Goal: Information Seeking & Learning: Learn about a topic

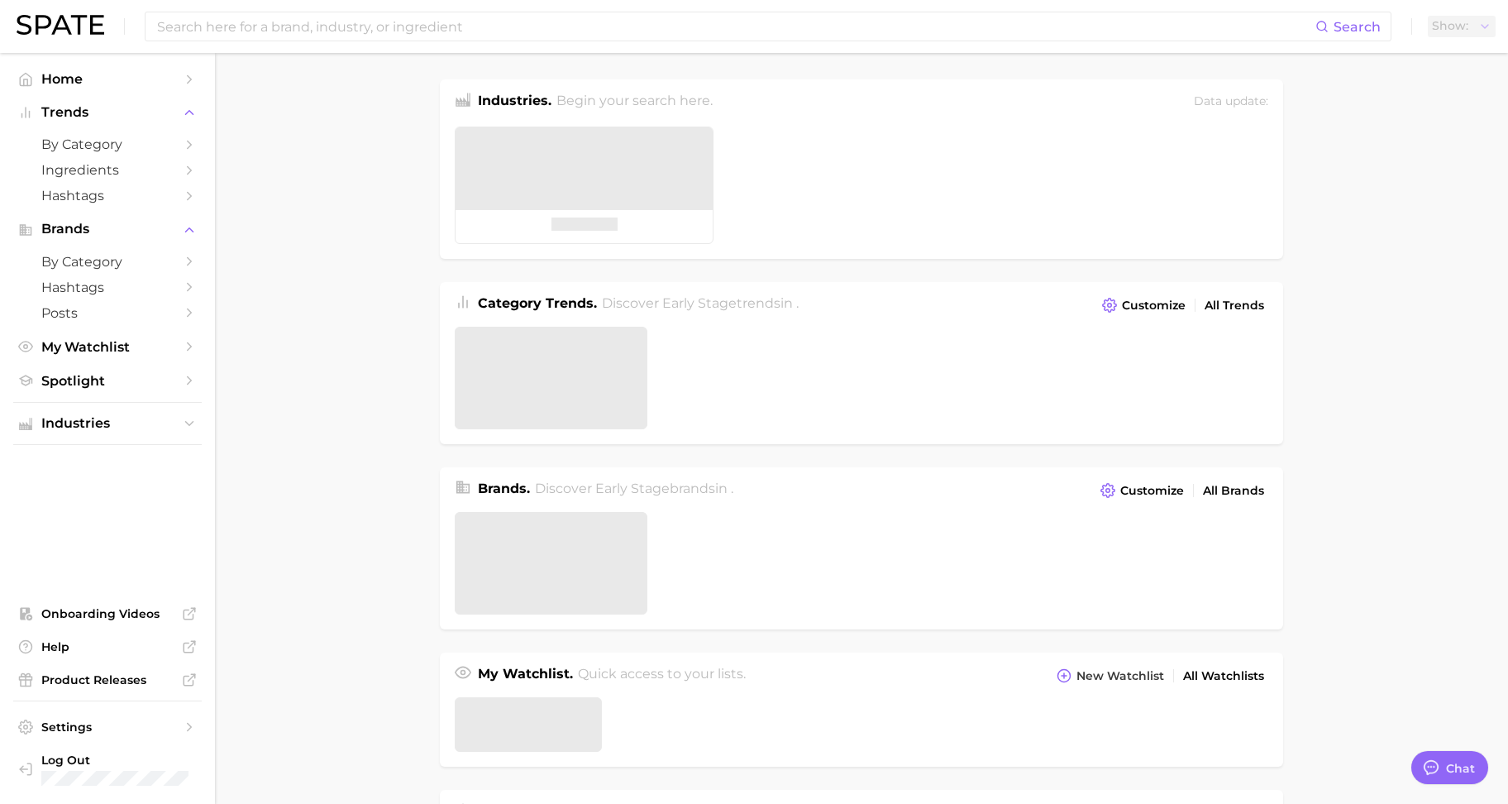
type textarea "x"
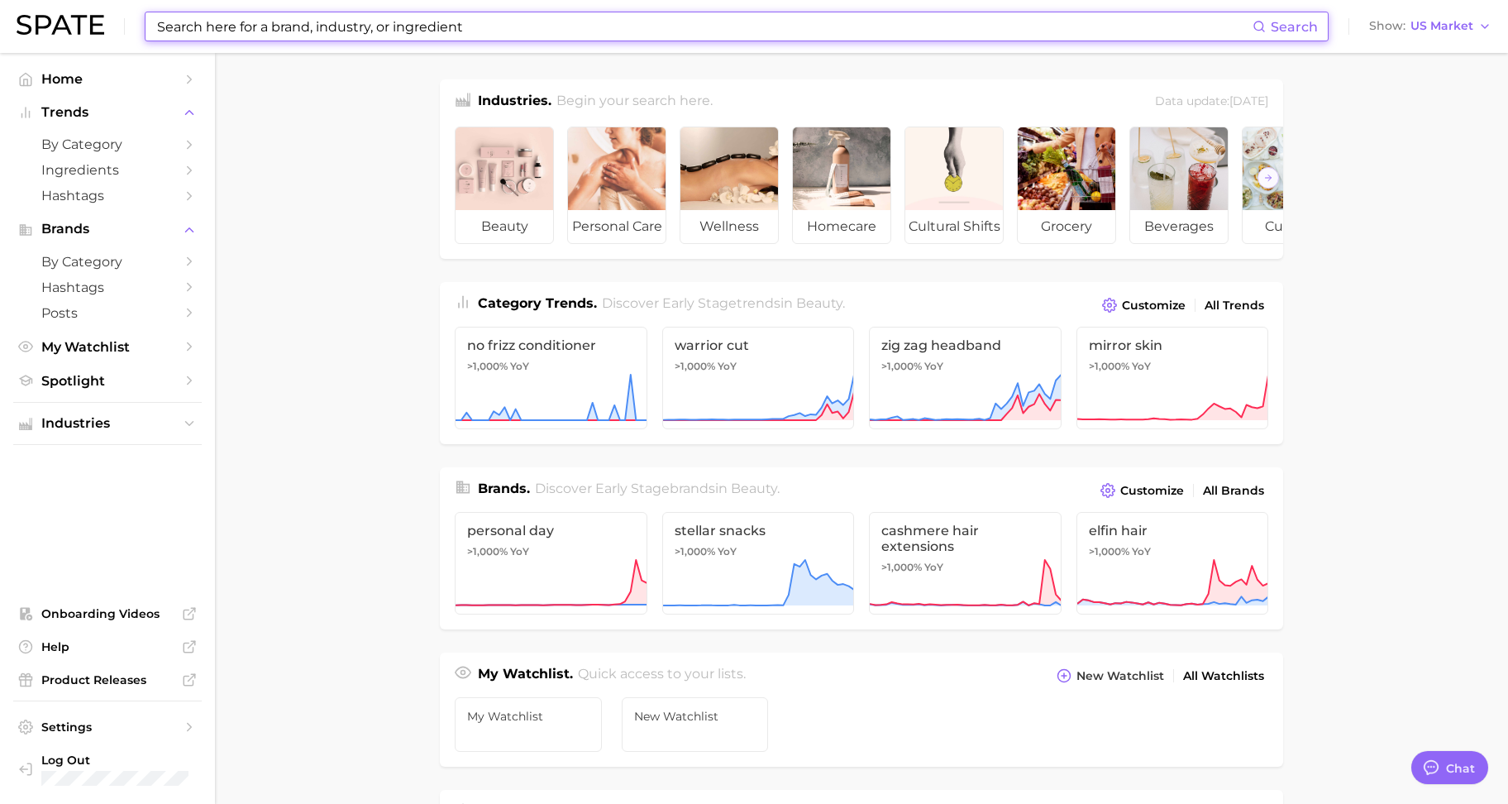
click at [374, 28] on input at bounding box center [703, 26] width 1097 height 28
type input "ㅆ"
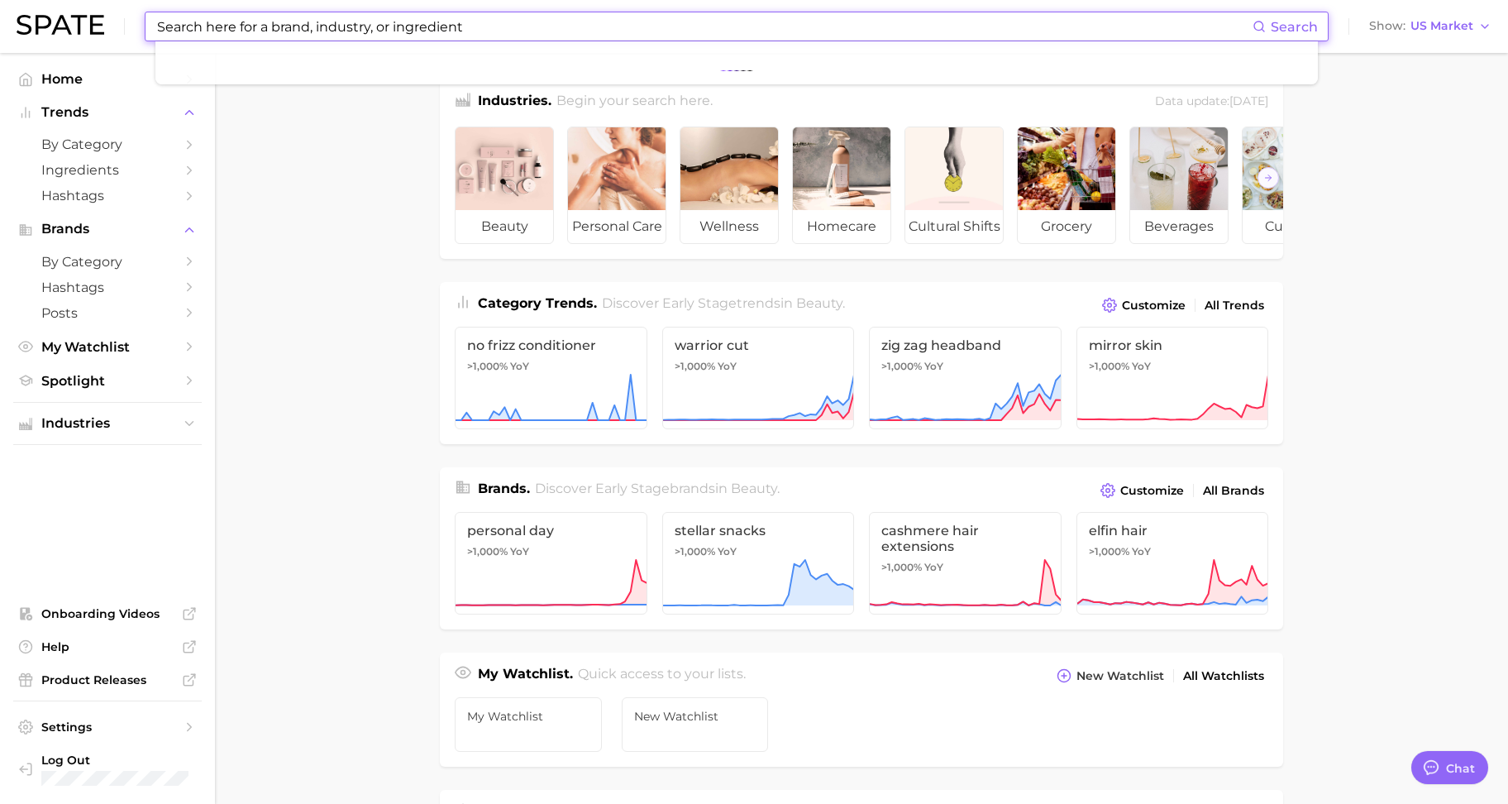
type input "ㅆ"
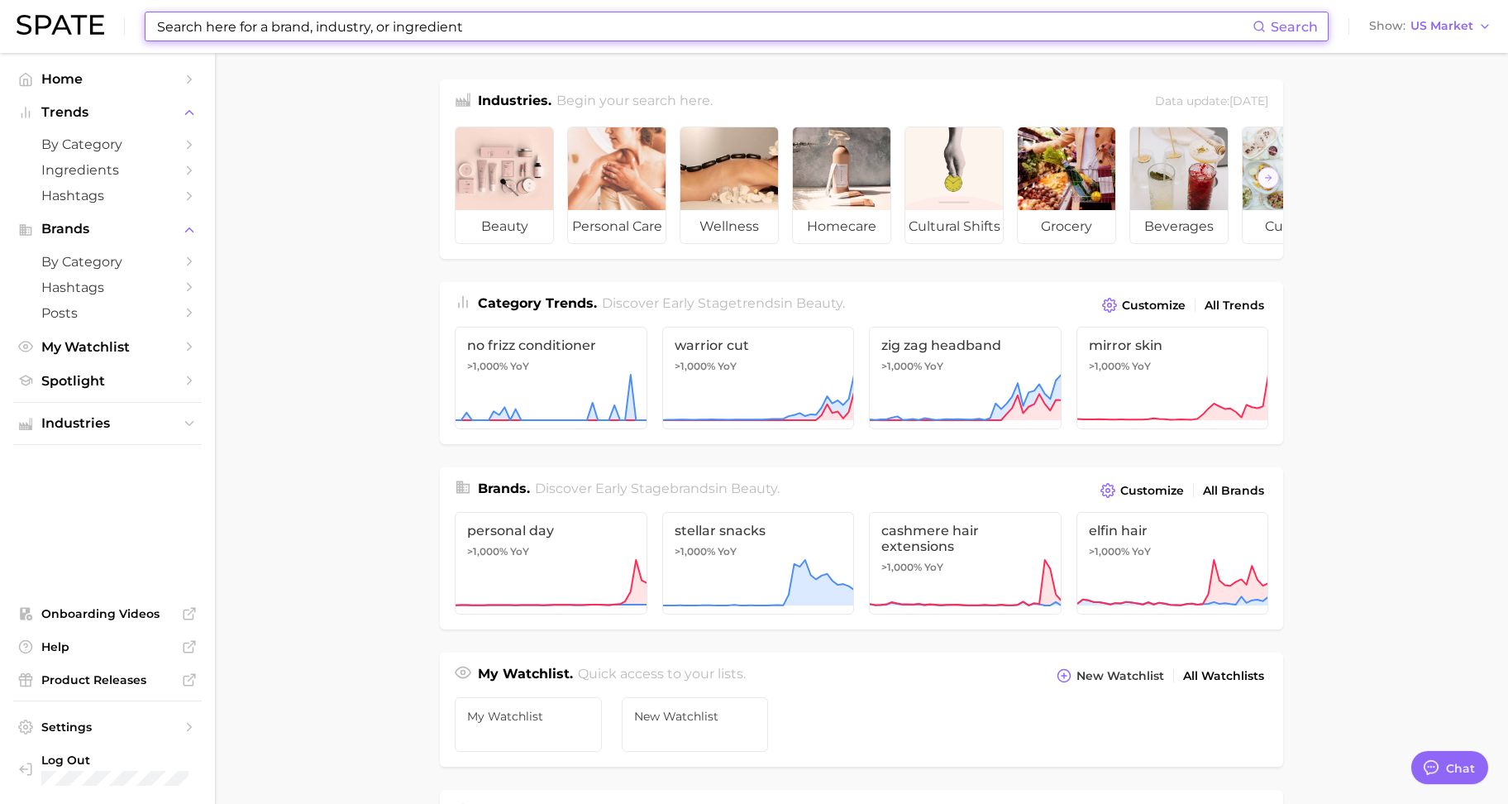
type input "ㅆ"
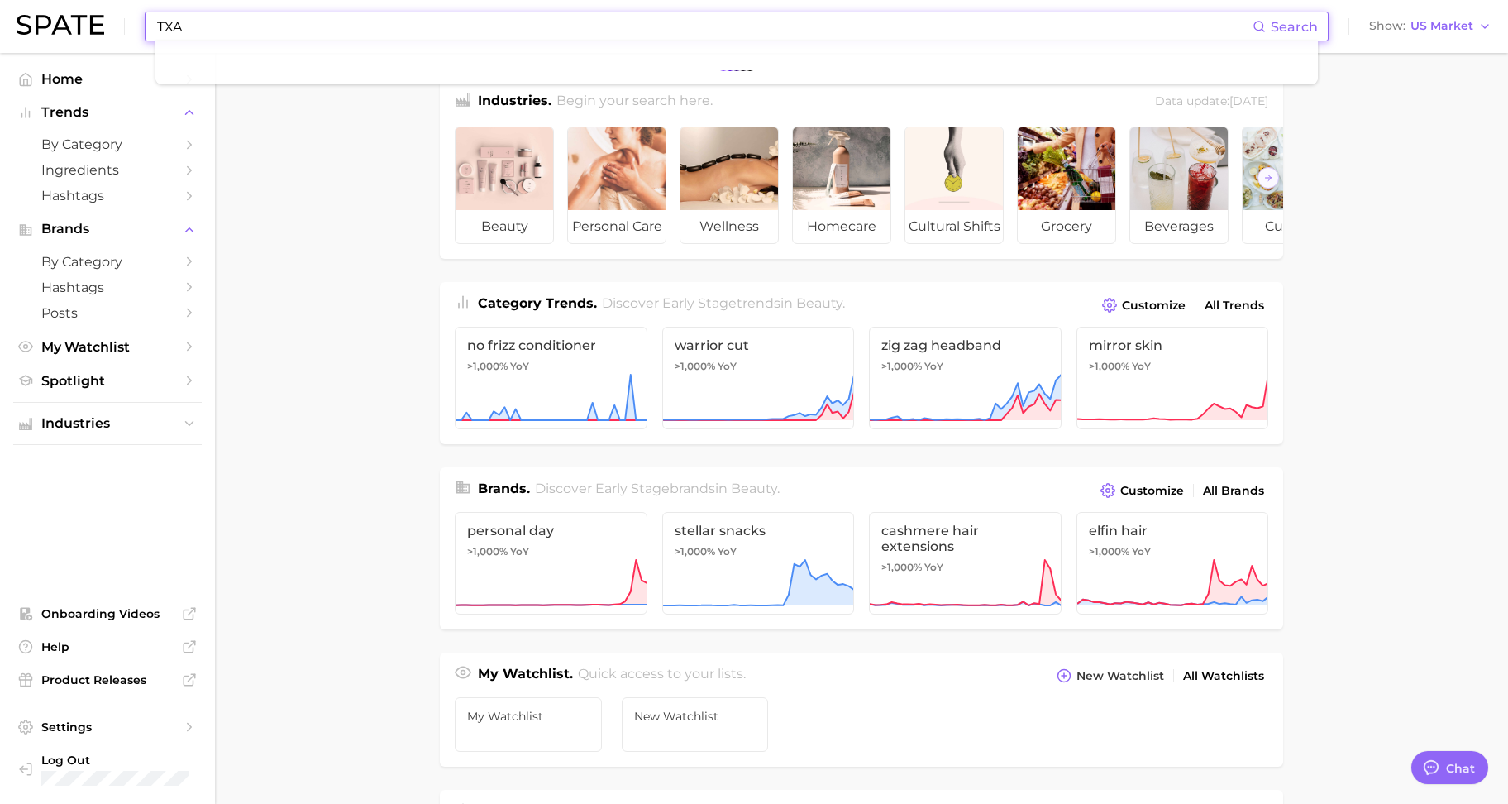
type input "TXA"
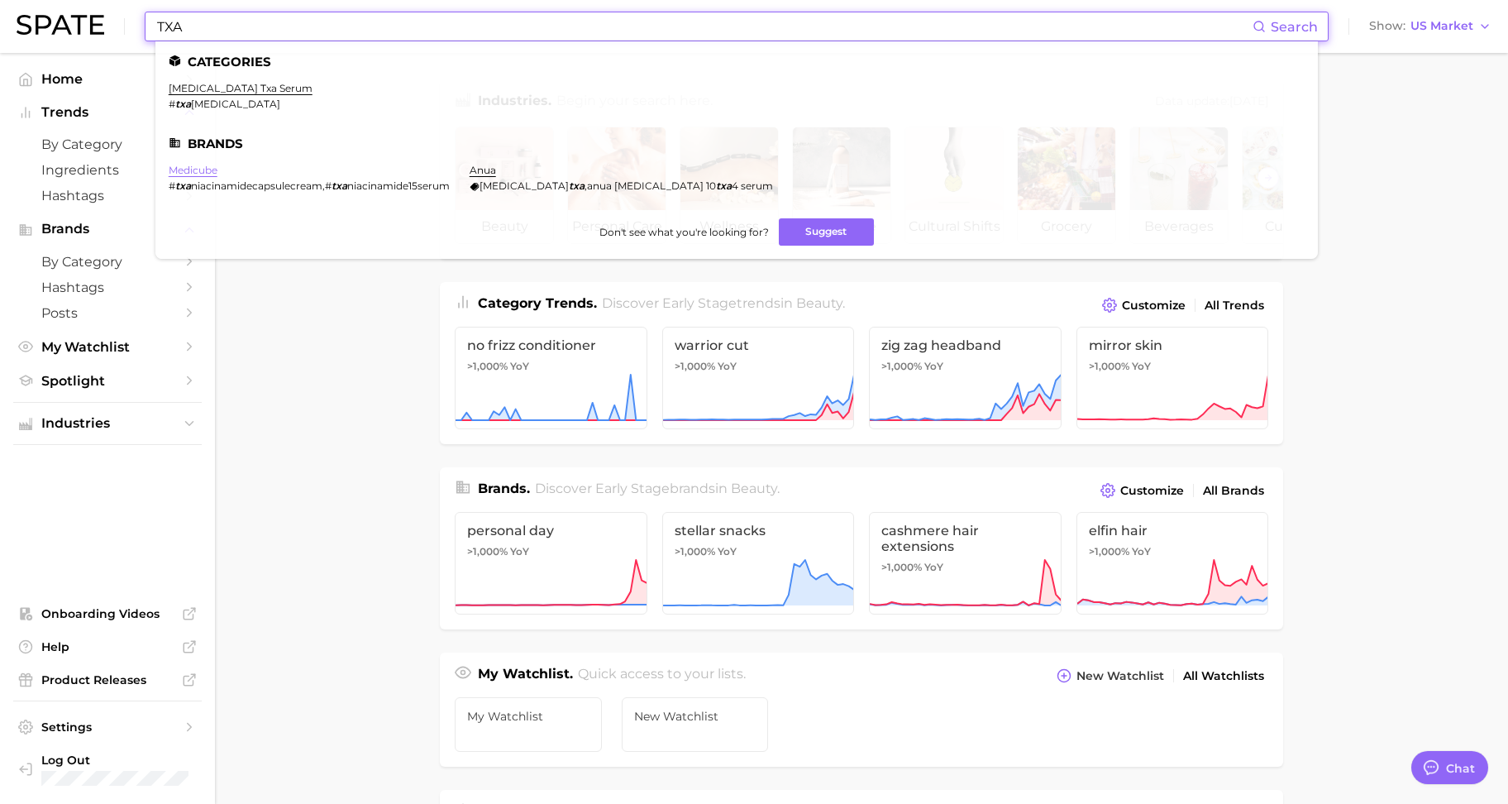
click at [201, 170] on link "medicube" at bounding box center [193, 170] width 49 height 12
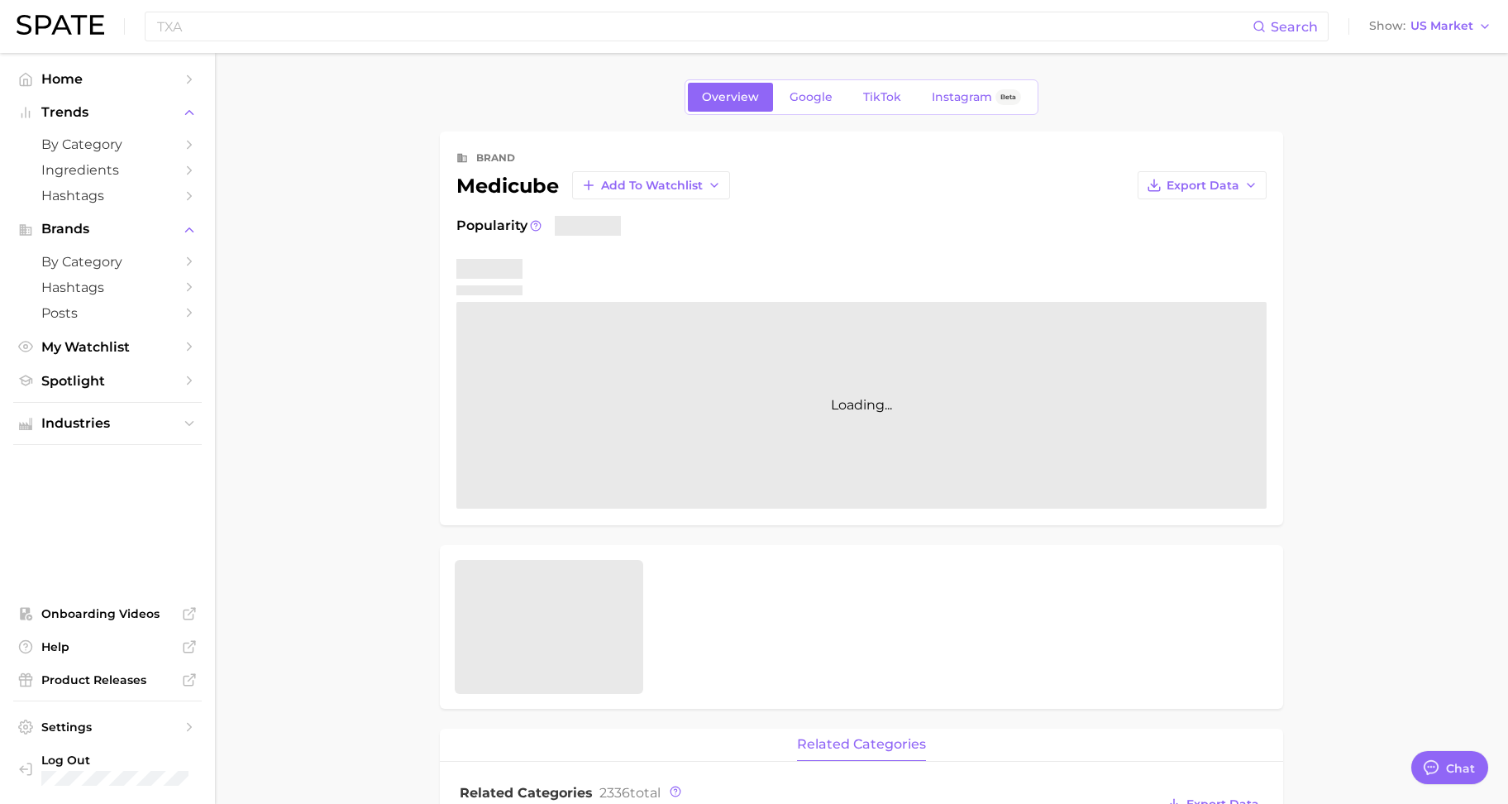
type textarea "x"
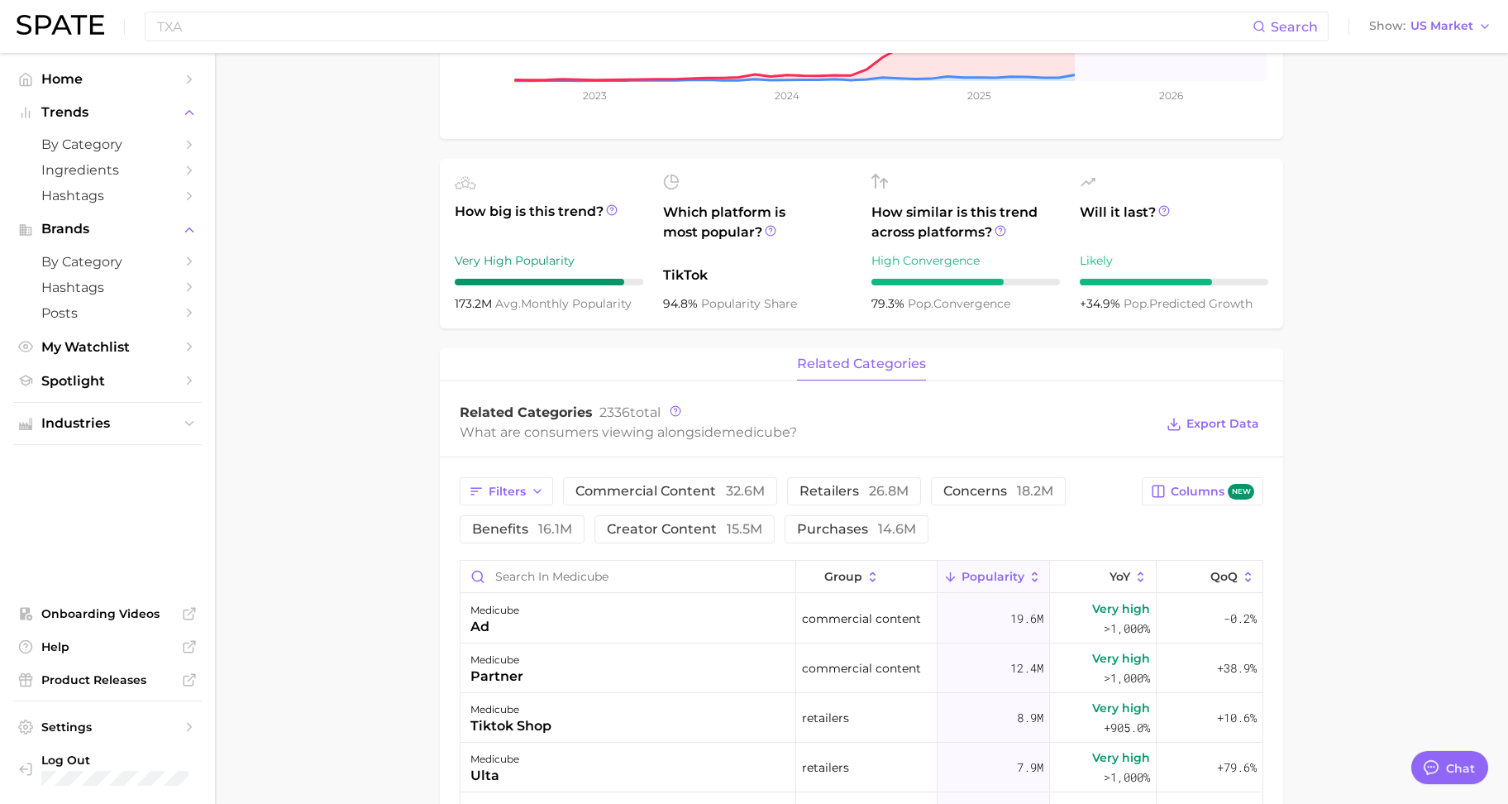
scroll to position [323, 0]
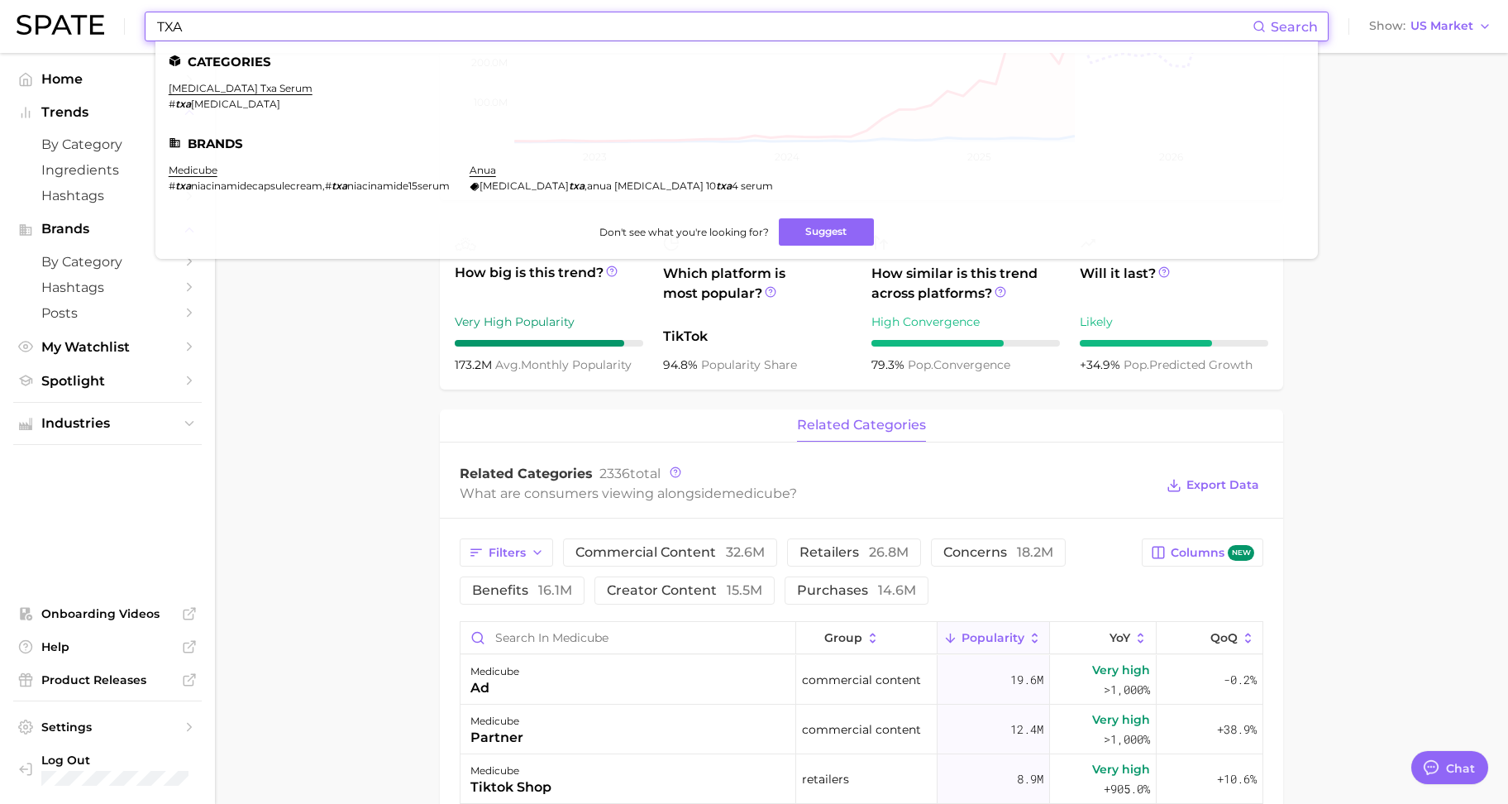
click at [333, 24] on input "TXA" at bounding box center [703, 26] width 1097 height 28
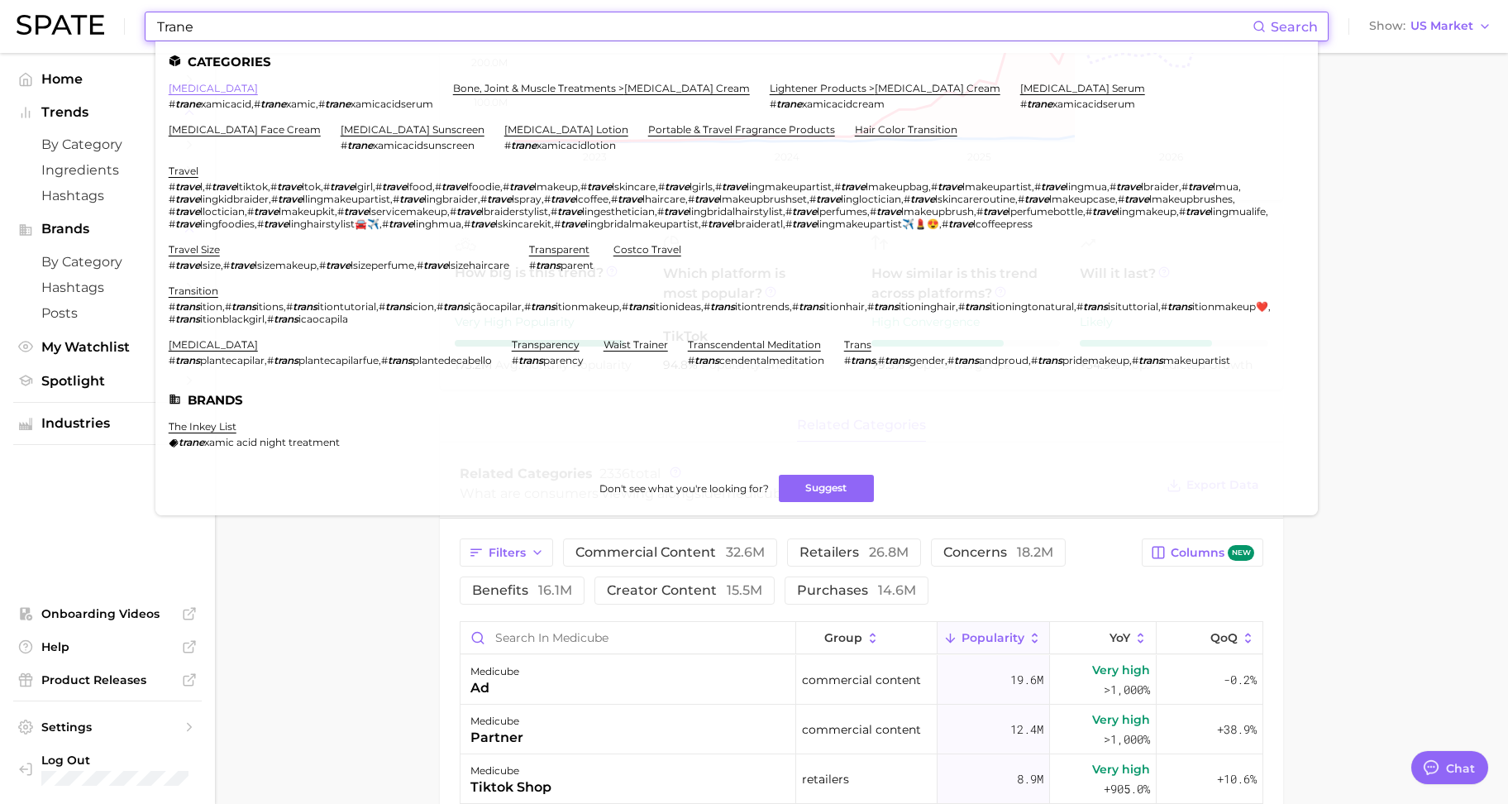
type input "Trane"
click at [241, 89] on link "[MEDICAL_DATA]" at bounding box center [213, 88] width 89 height 12
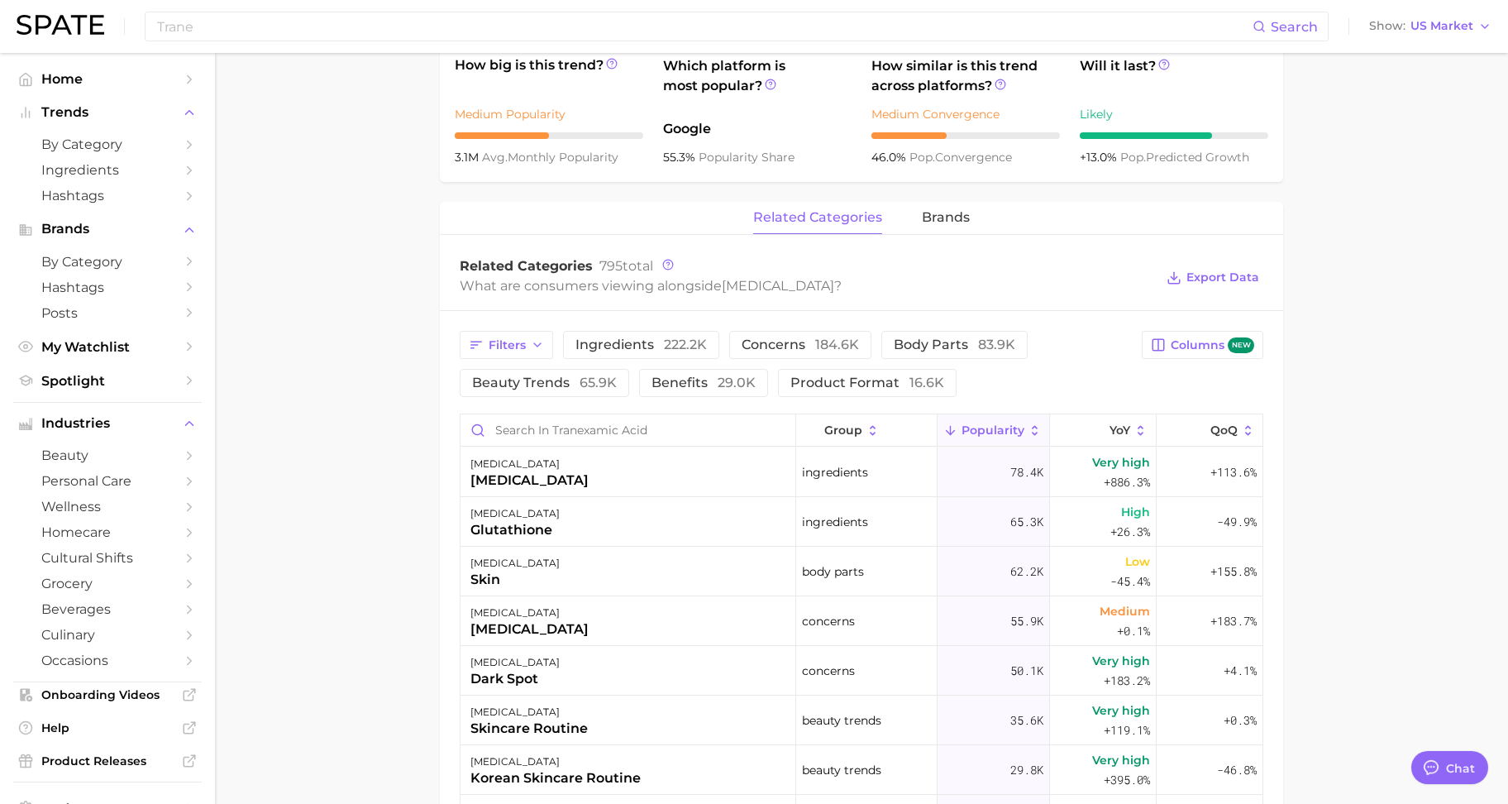
scroll to position [620, 0]
click at [941, 217] on span "brands" at bounding box center [946, 216] width 48 height 15
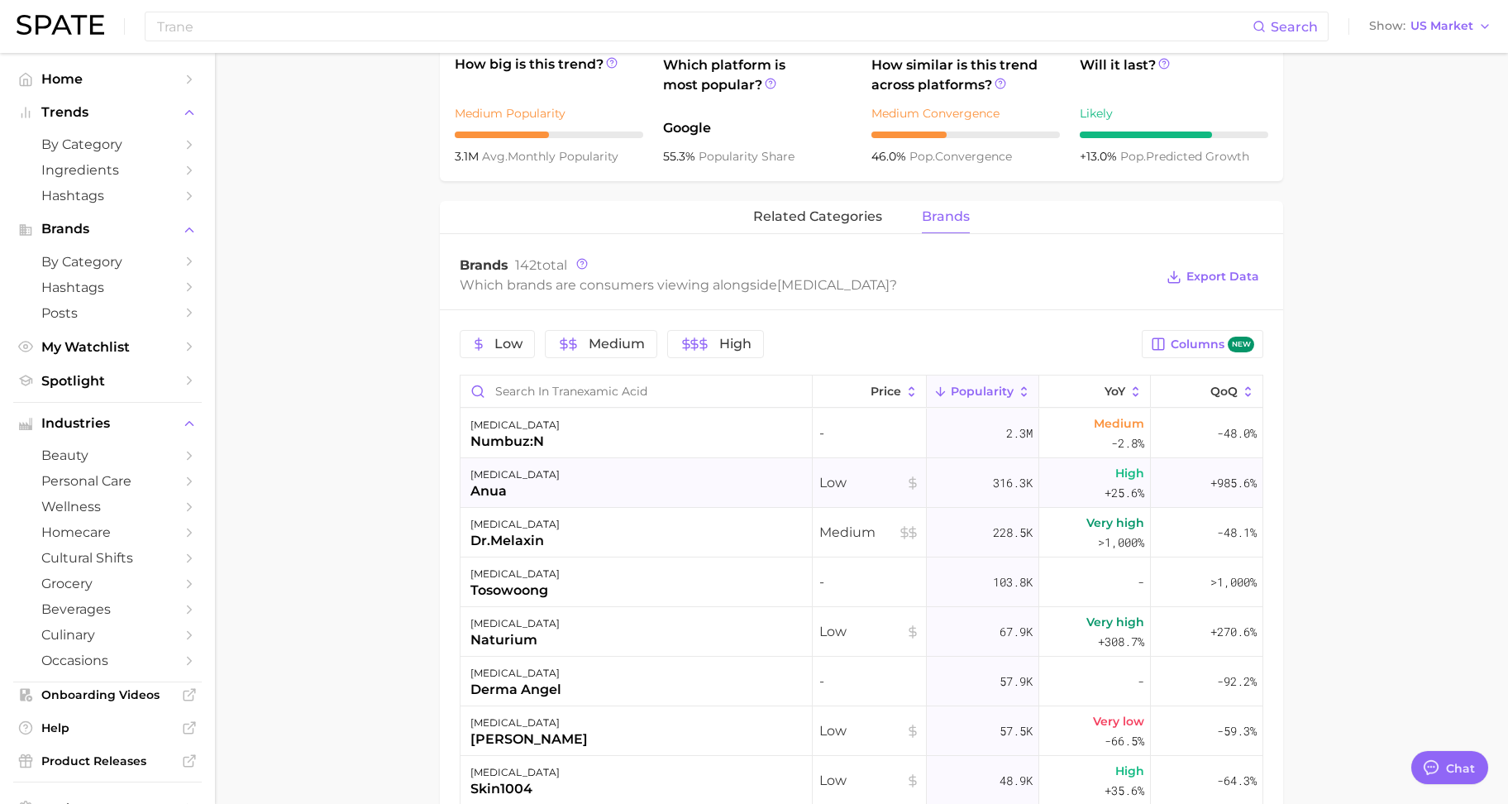
click at [489, 496] on div "anua" at bounding box center [515, 491] width 89 height 20
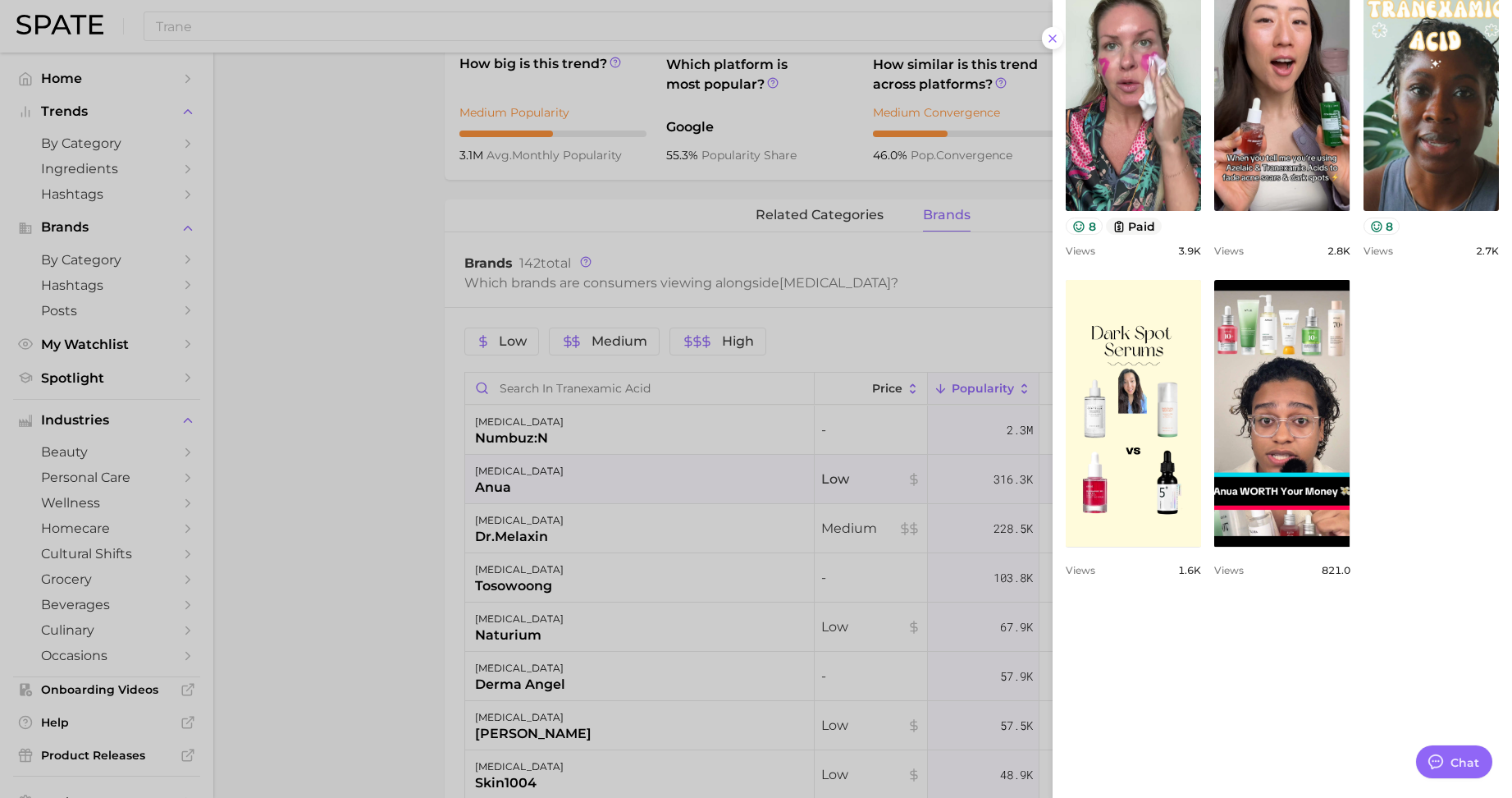
click at [392, 465] on div at bounding box center [756, 399] width 1512 height 798
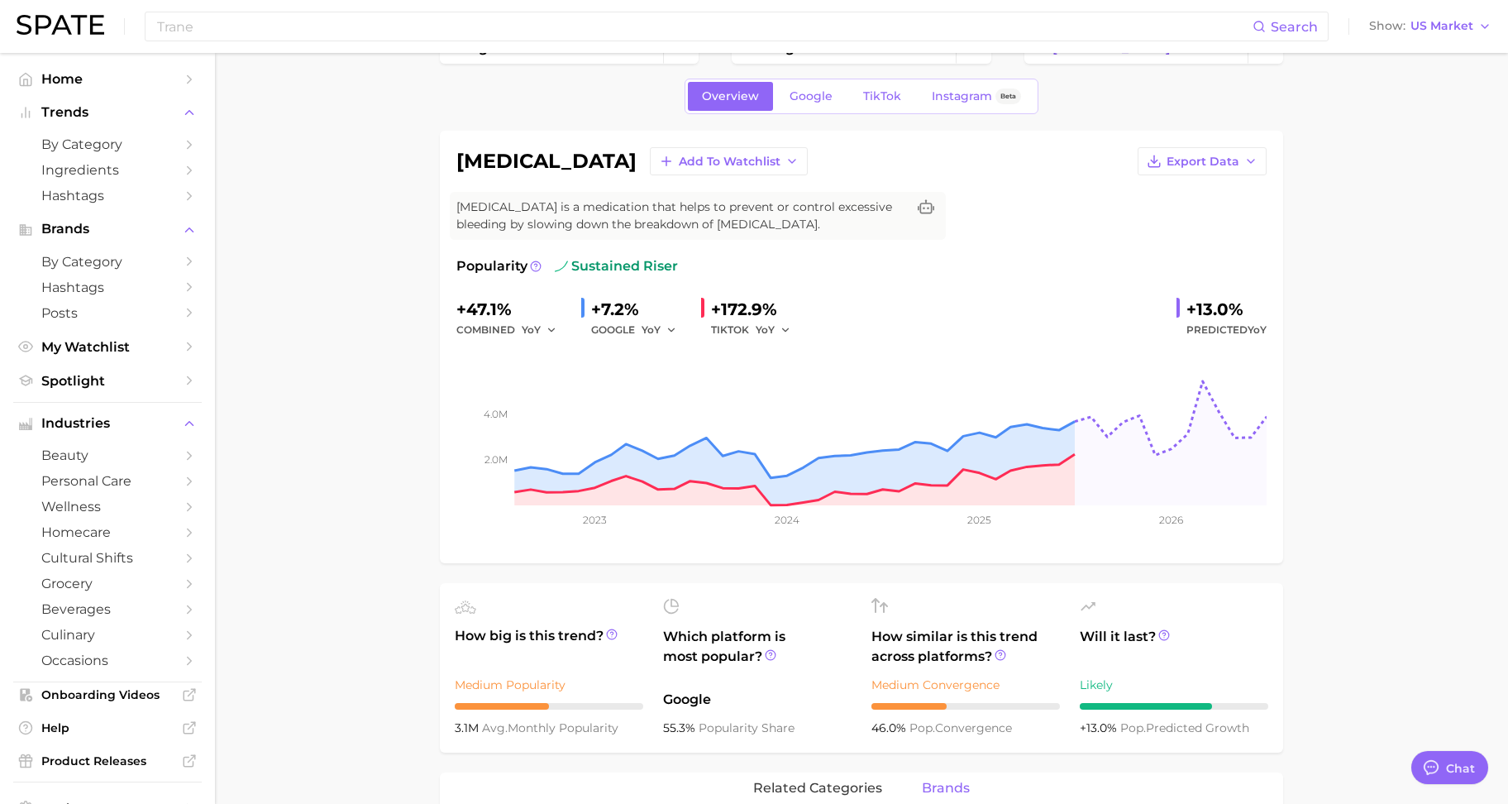
scroll to position [0, 0]
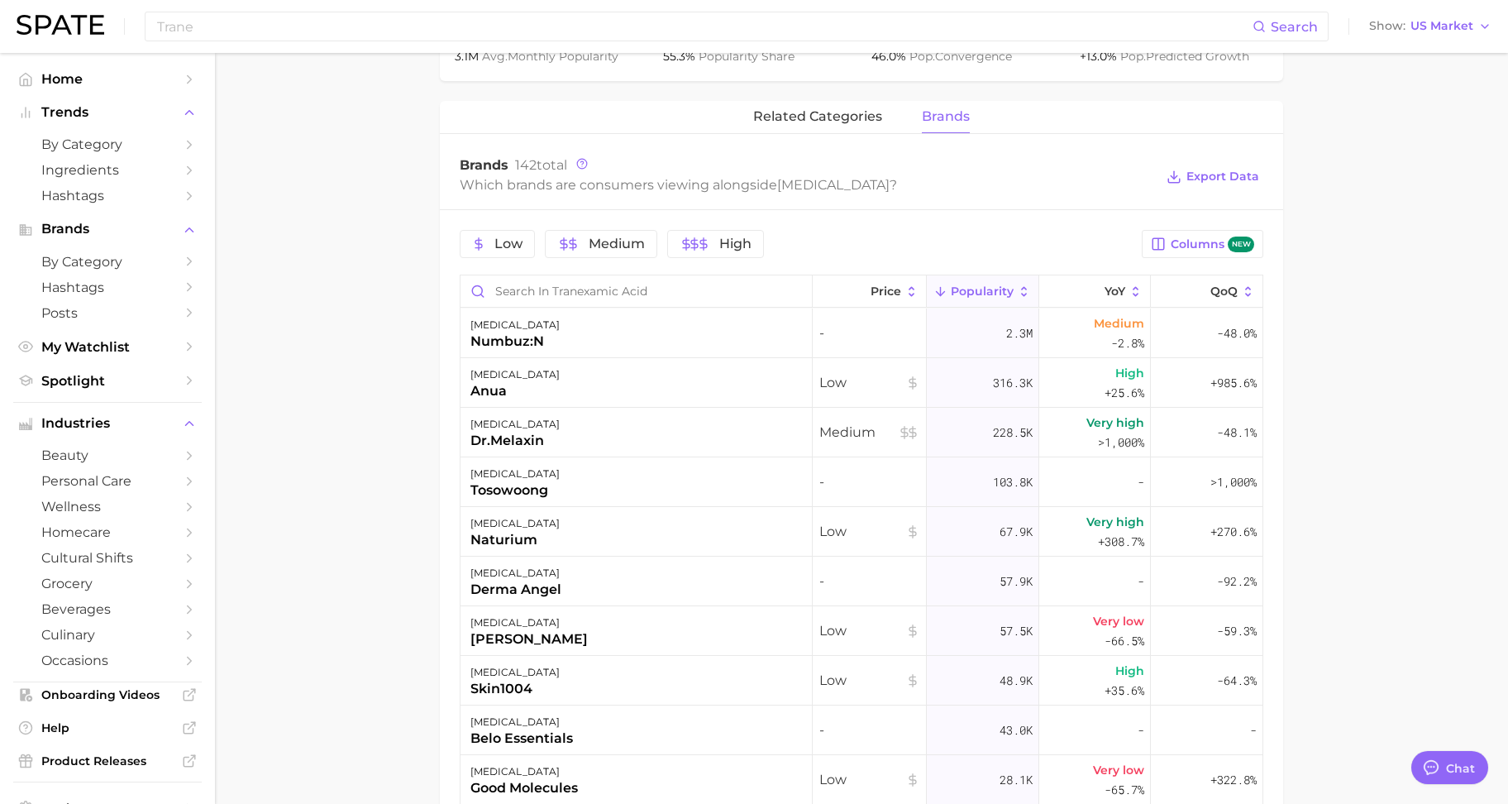
scroll to position [738, 0]
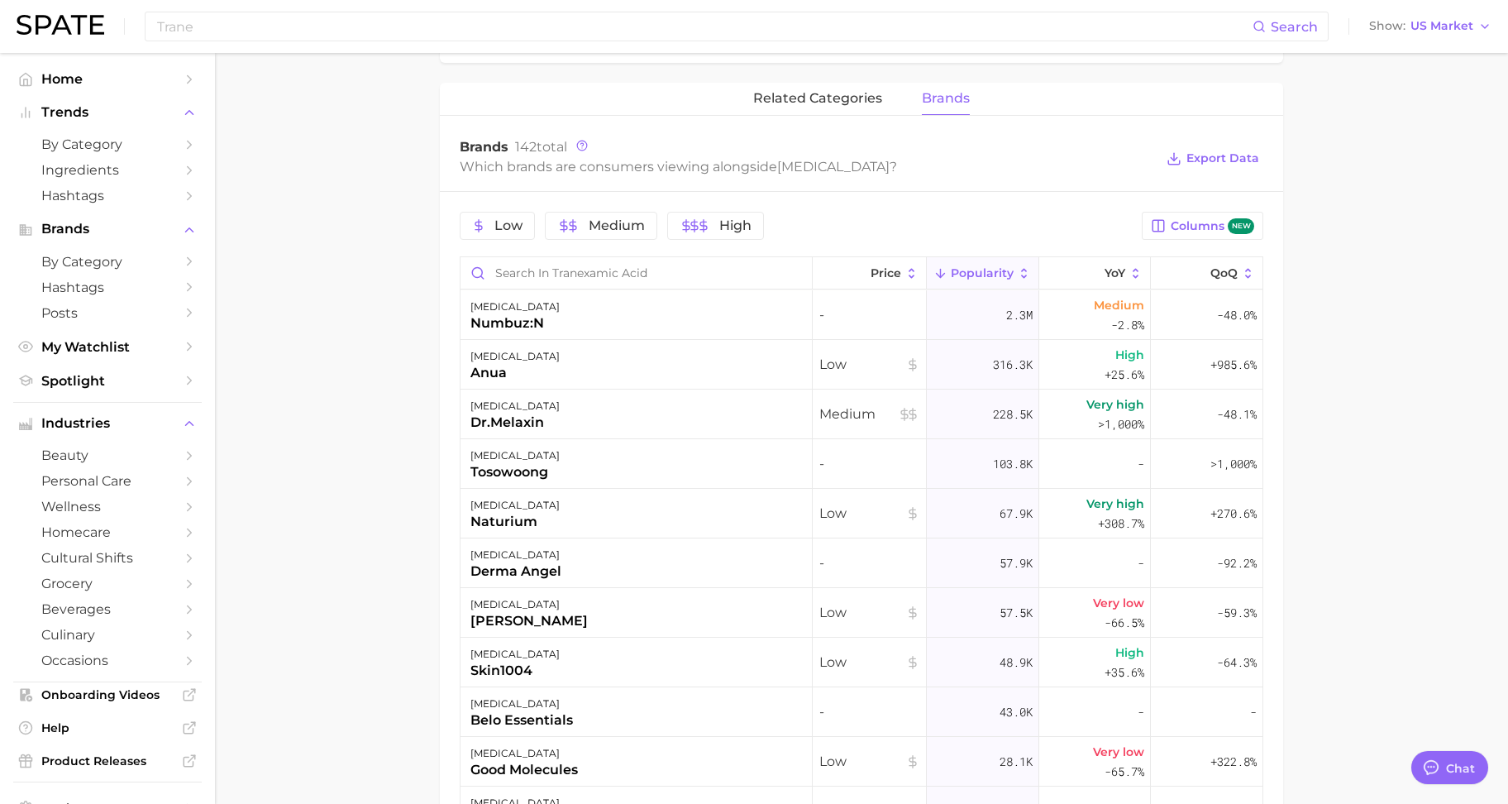
click at [1409, 287] on main "1. ingredients 2. drugs & medication 3. [MEDICAL_DATA] Overview Google TikTok I…" at bounding box center [861, 238] width 1293 height 1848
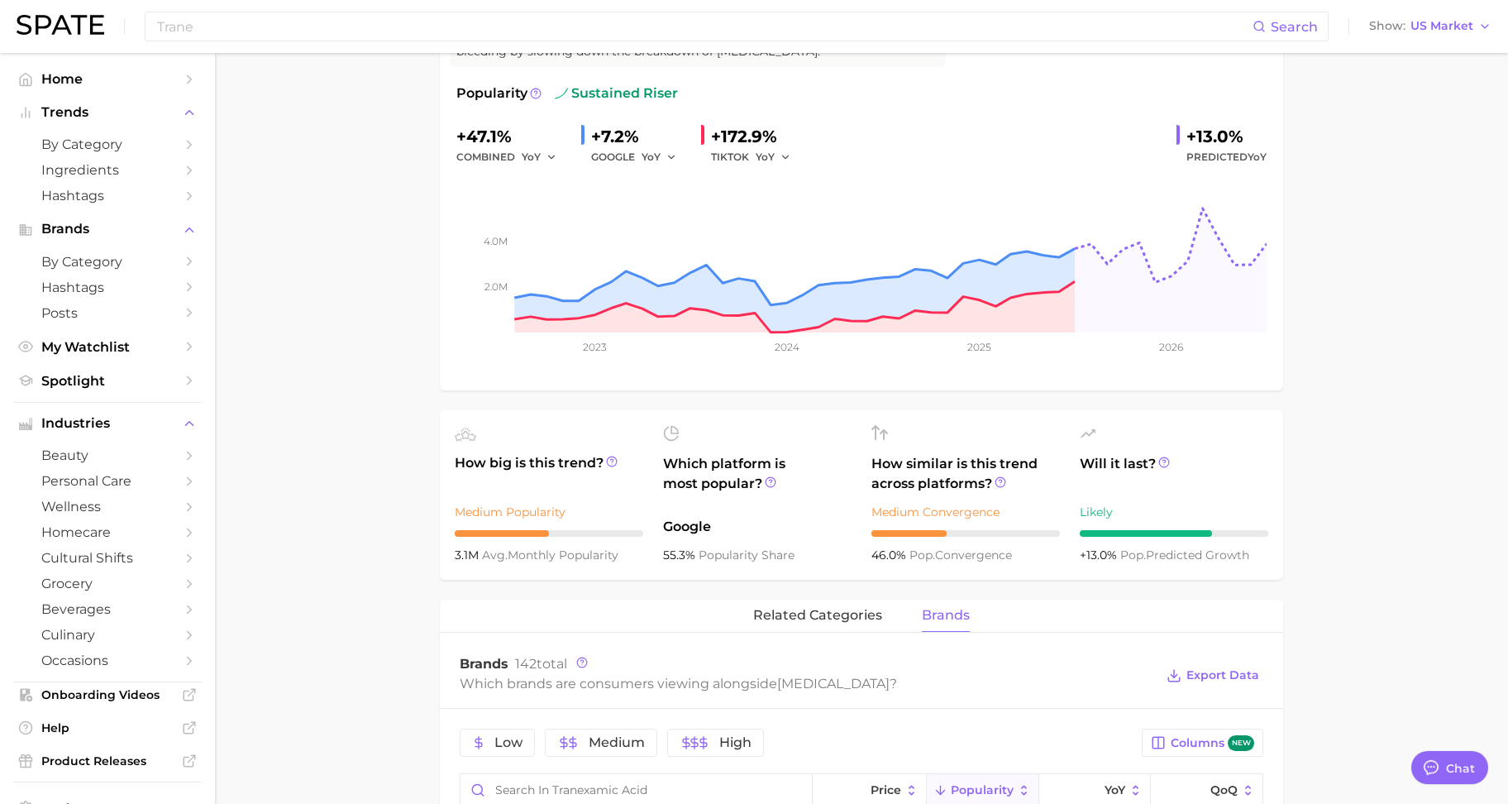
scroll to position [0, 0]
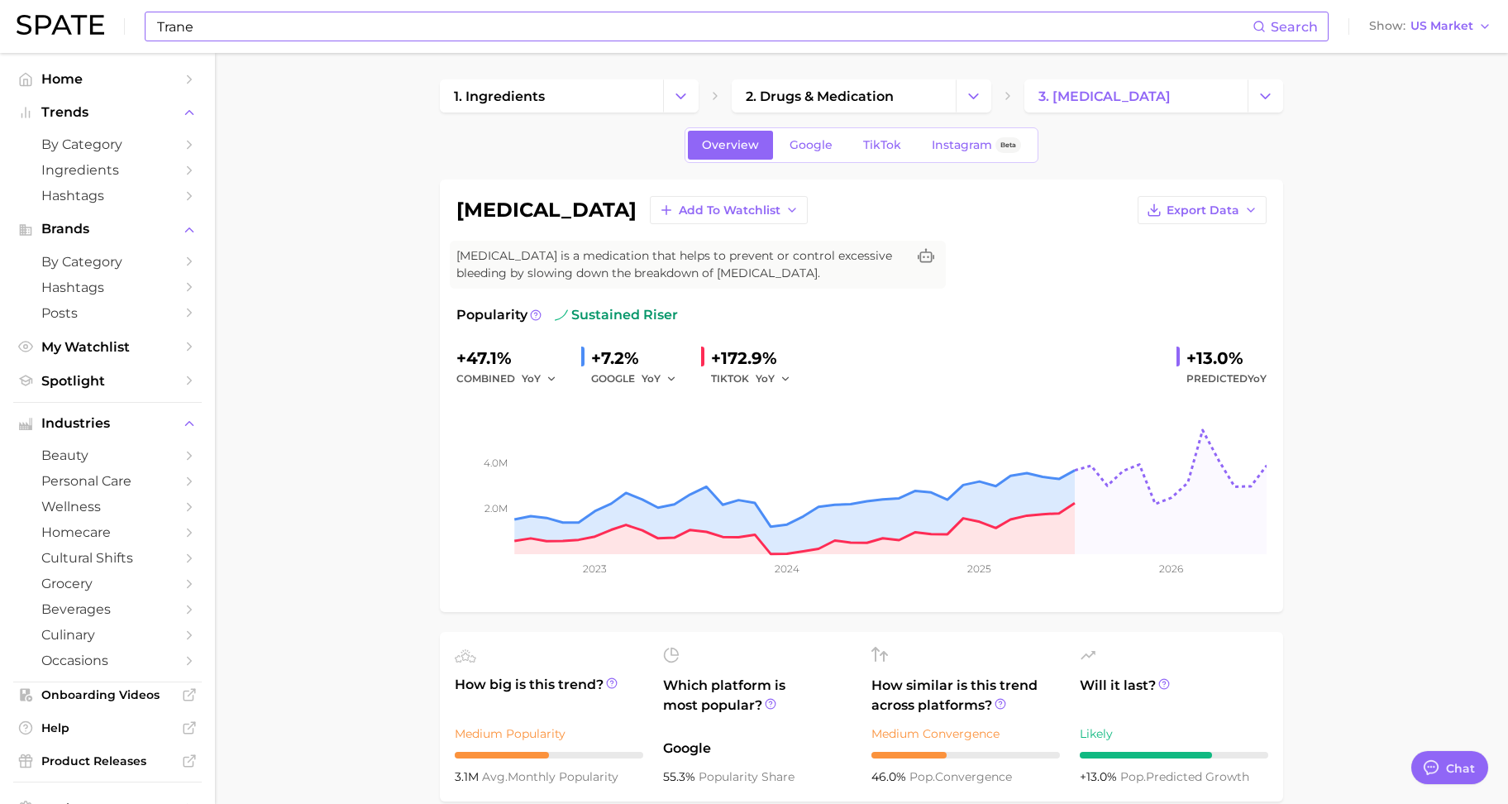
click at [639, 25] on input "Trane" at bounding box center [703, 26] width 1097 height 28
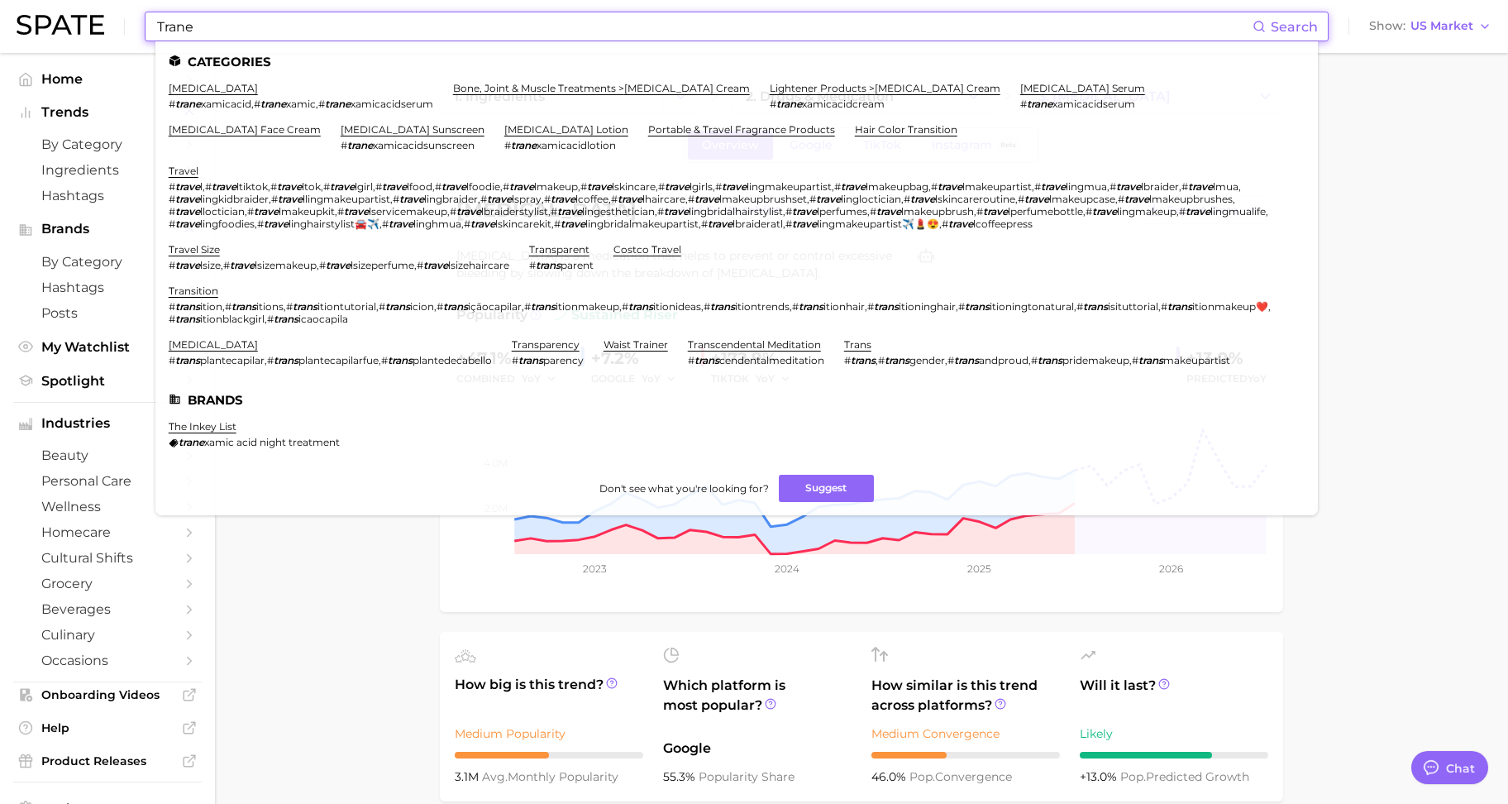
drag, startPoint x: 636, startPoint y: 25, endPoint x: 80, endPoint y: 20, distance: 555.7
click at [80, 20] on div "Trane Search Categories [MEDICAL_DATA] # trane xamicacid , # trane xamic , # tr…" at bounding box center [754, 26] width 1475 height 53
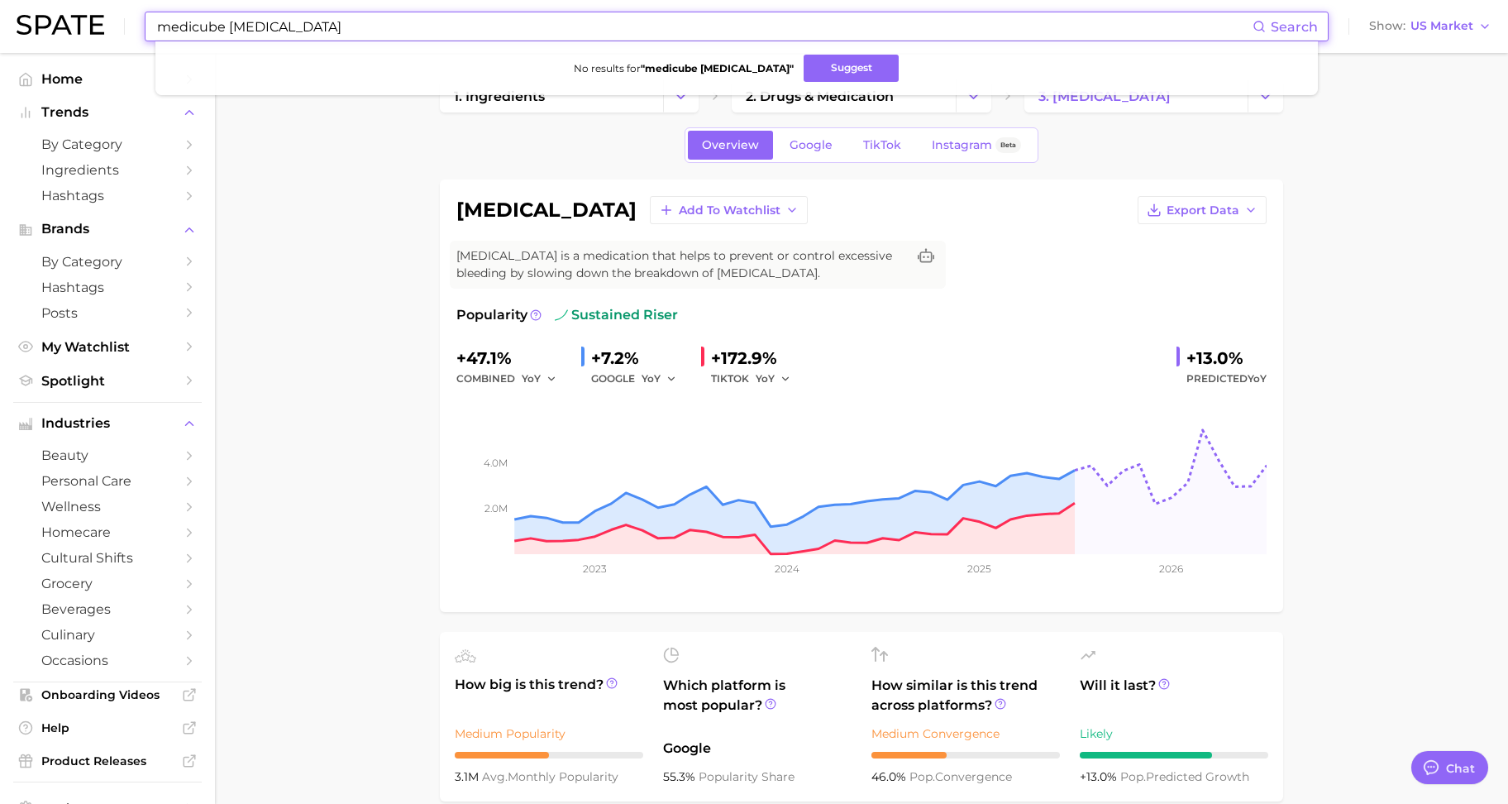
drag, startPoint x: 400, startPoint y: 24, endPoint x: 209, endPoint y: 27, distance: 191.0
click at [222, 31] on input "medicube [MEDICAL_DATA]" at bounding box center [703, 26] width 1097 height 28
type input "medicube"
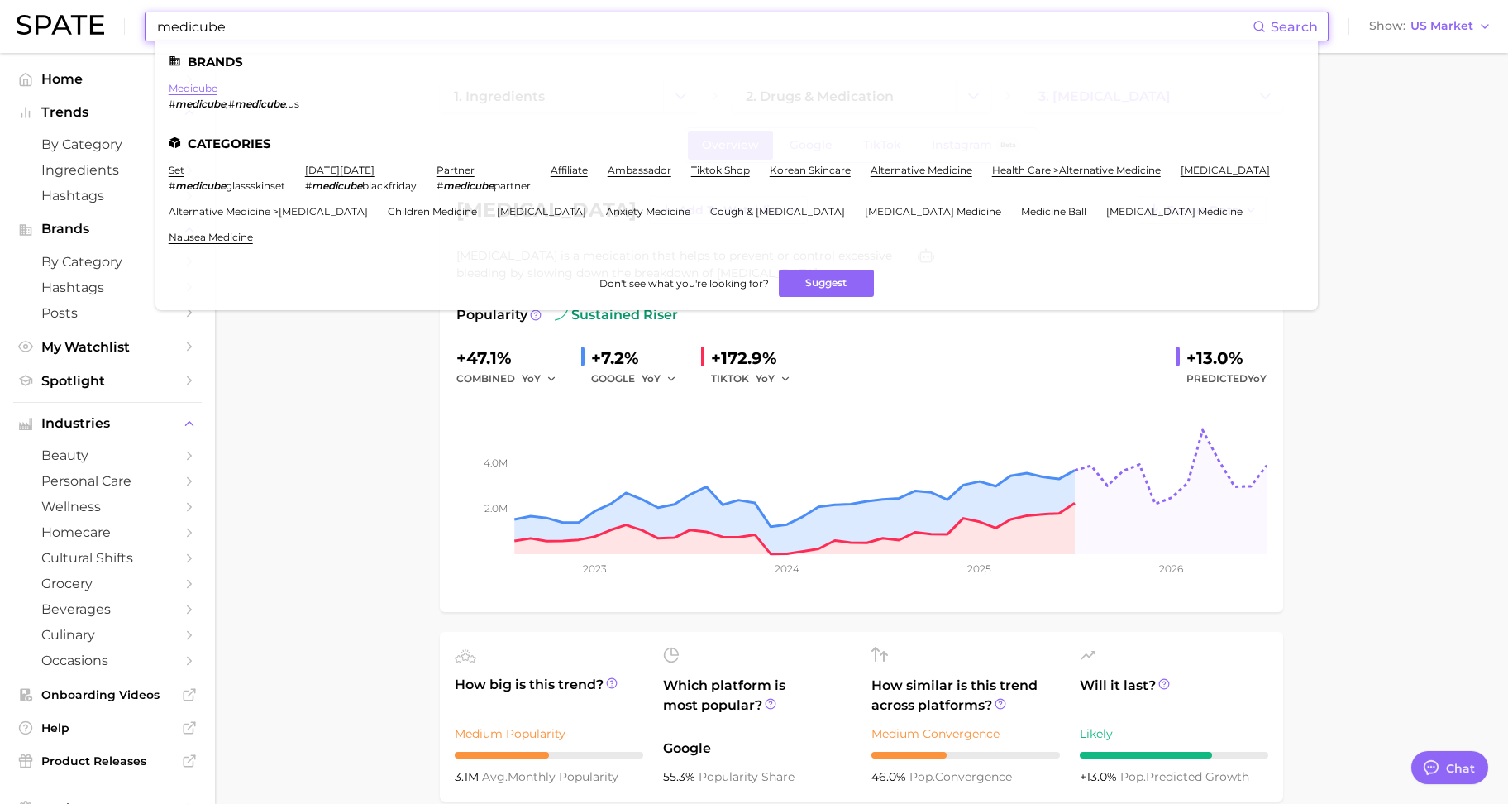
click at [199, 92] on link "medicube" at bounding box center [193, 88] width 49 height 12
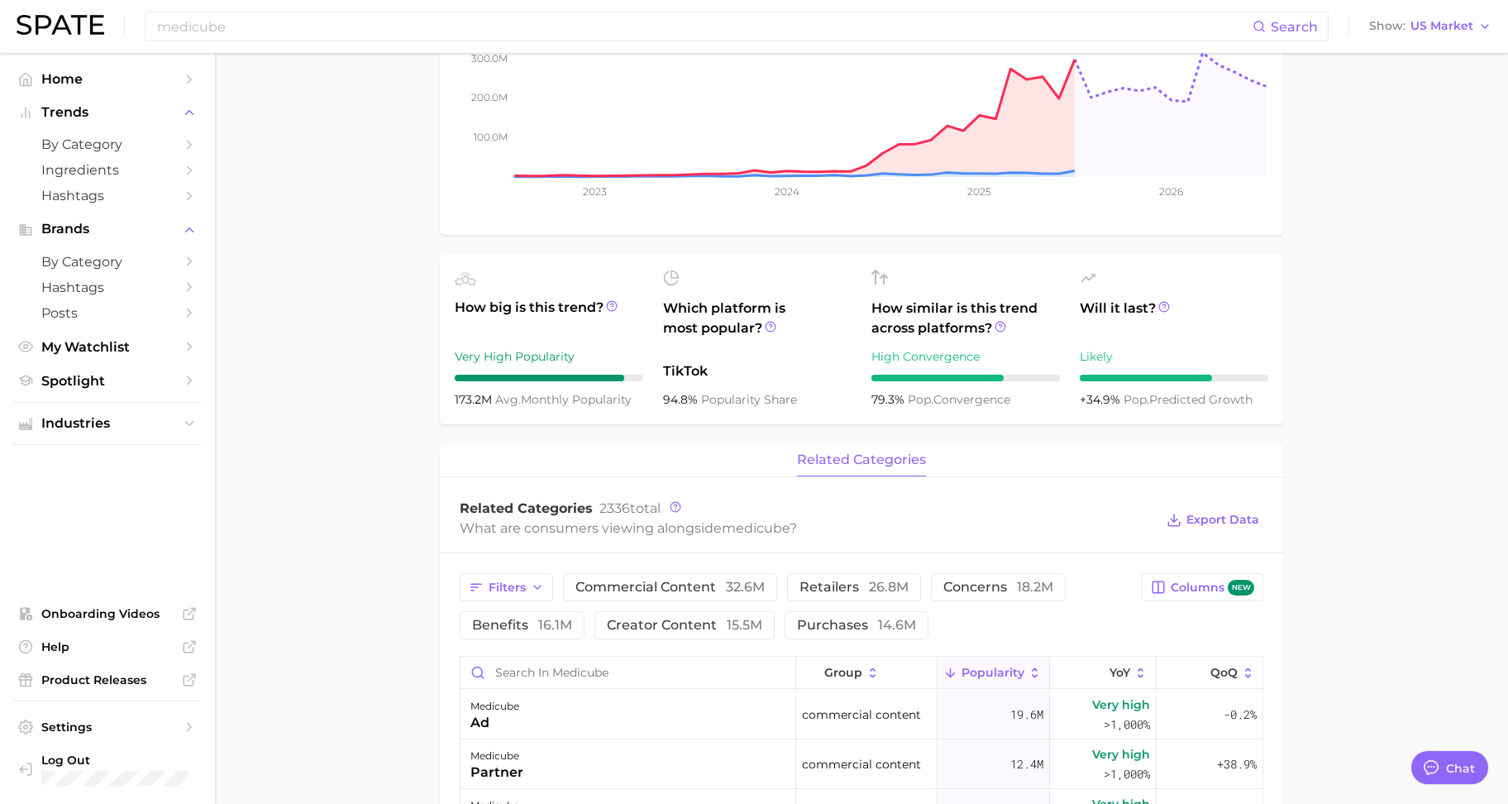
scroll to position [323, 0]
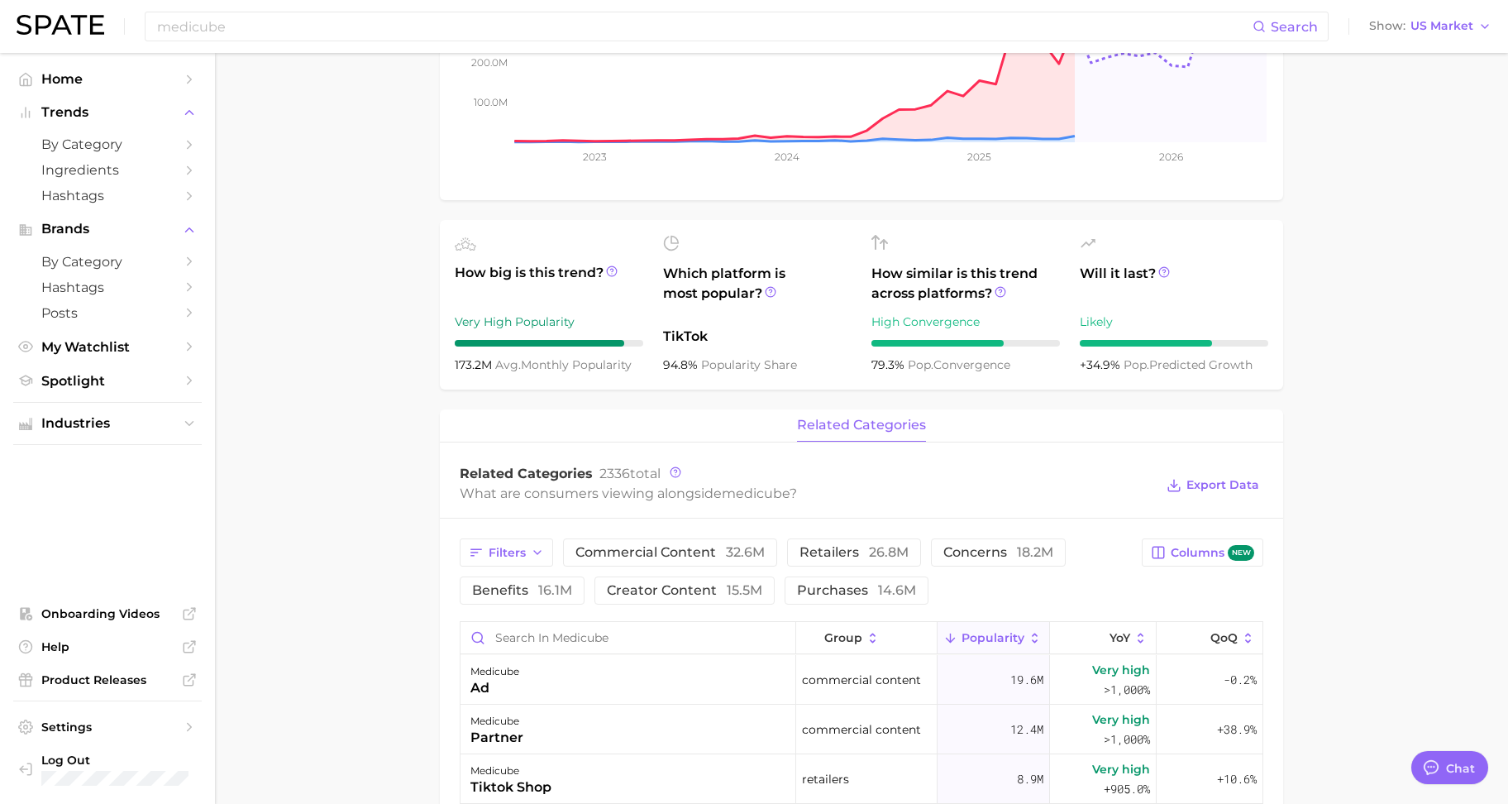
click at [325, 399] on main "Overview Google TikTok Instagram Beta brand medicube Add to Watchlist Export Da…" at bounding box center [861, 628] width 1293 height 1797
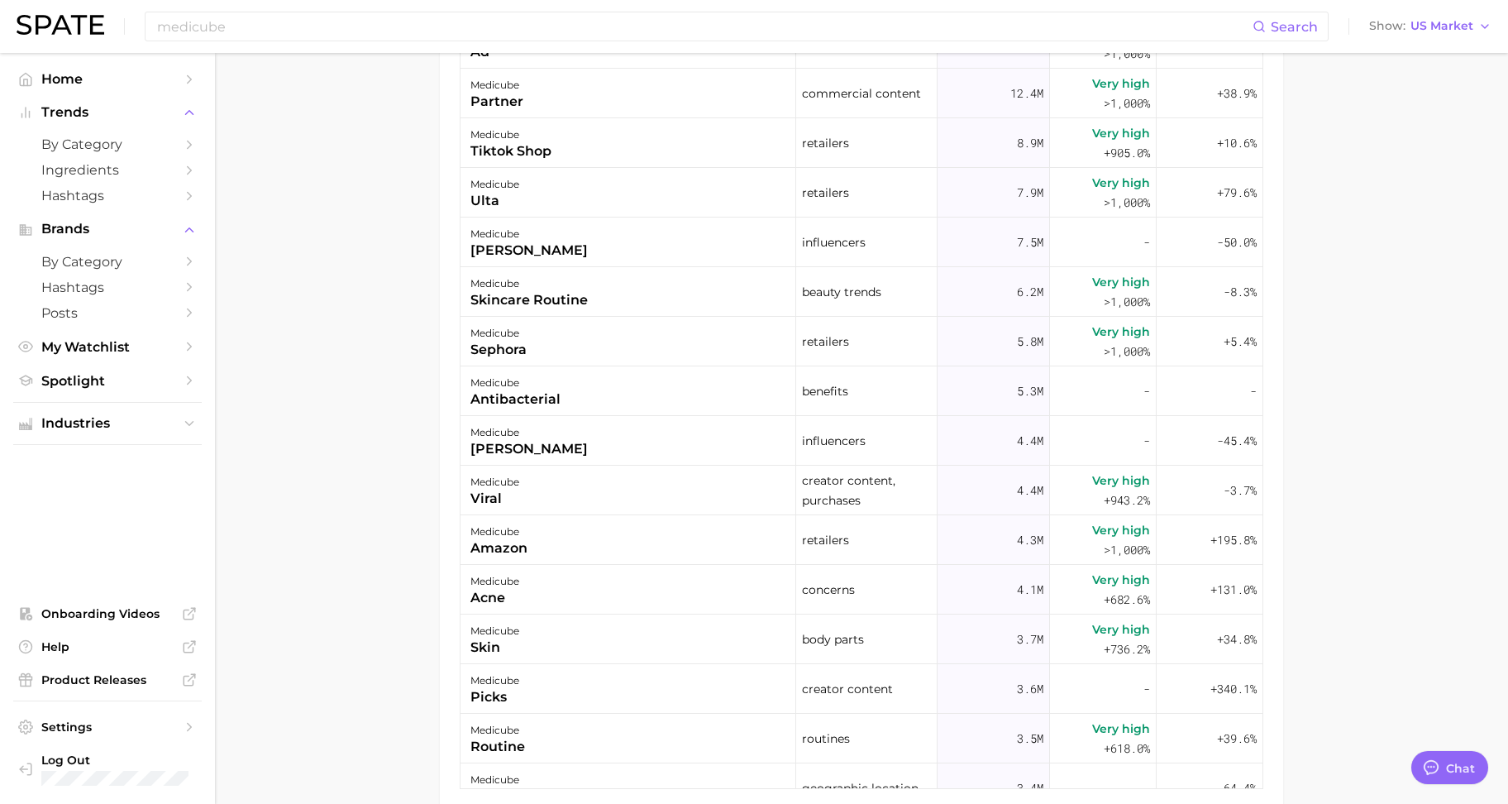
scroll to position [1046, 0]
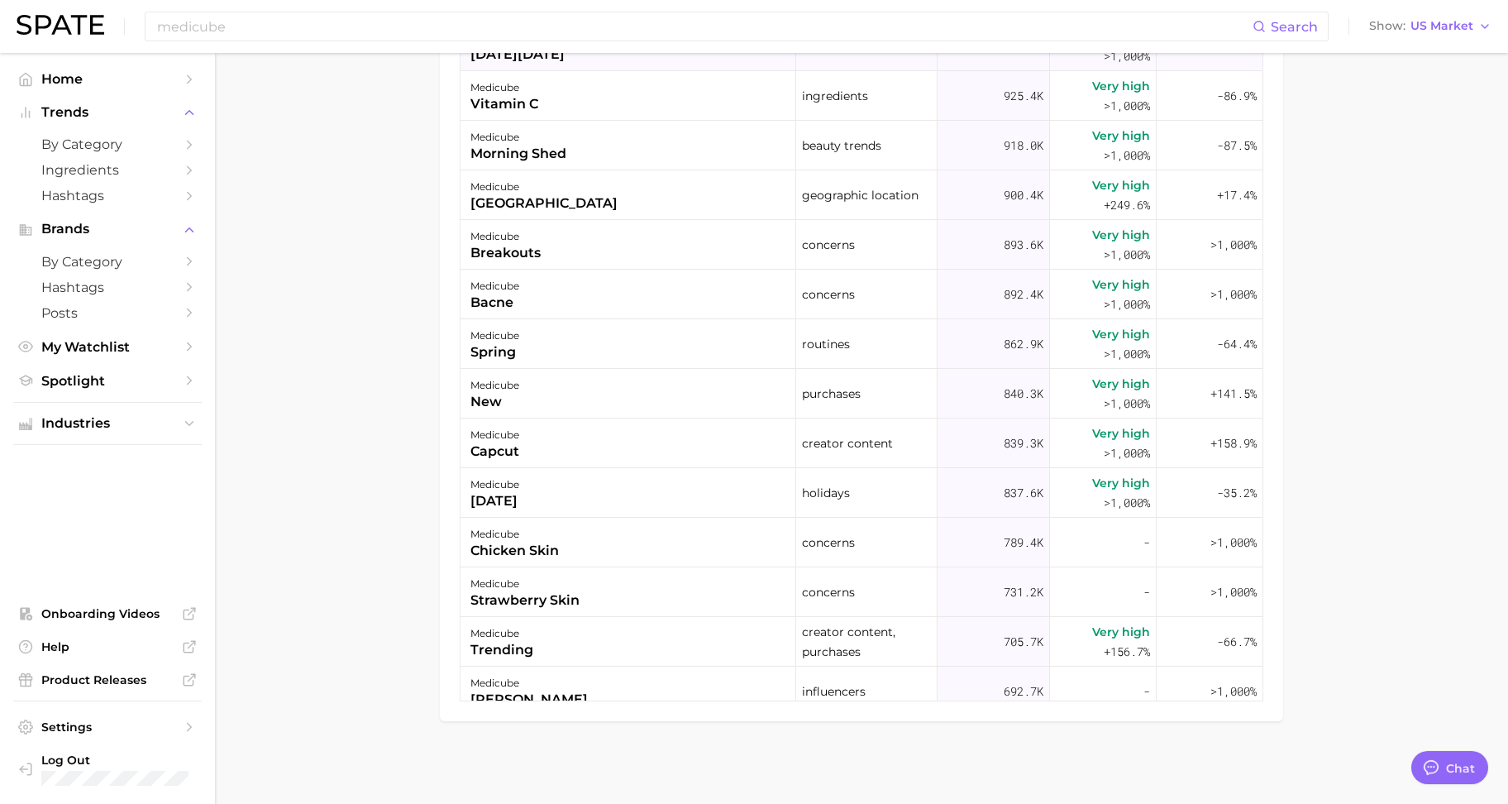
scroll to position [2067, 0]
